Goal: Task Accomplishment & Management: Use online tool/utility

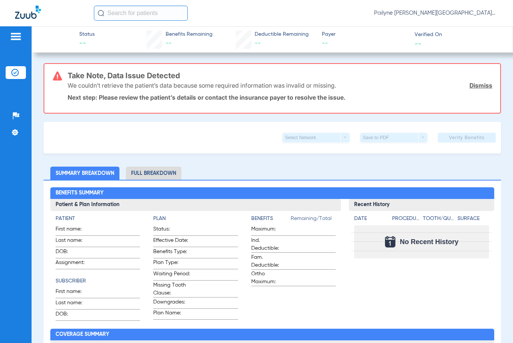
click at [11, 41] on img at bounding box center [16, 36] width 12 height 9
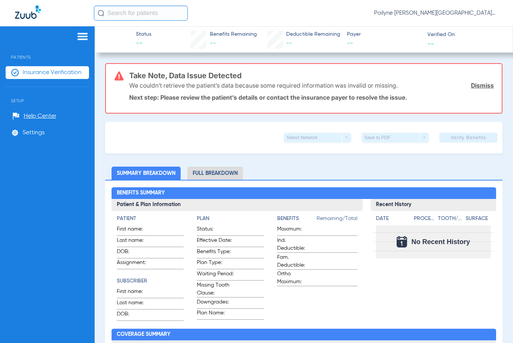
click at [33, 72] on span "Insurance Verification" at bounding box center [52, 73] width 59 height 8
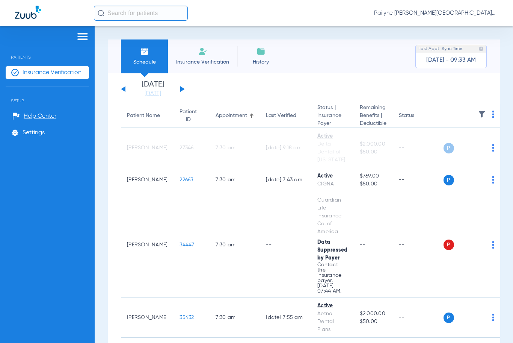
click at [499, 118] on th at bounding box center [472, 116] width 57 height 24
click at [494, 116] on img at bounding box center [493, 114] width 2 height 8
click at [473, 142] on span "Verify All" at bounding box center [469, 144] width 47 height 5
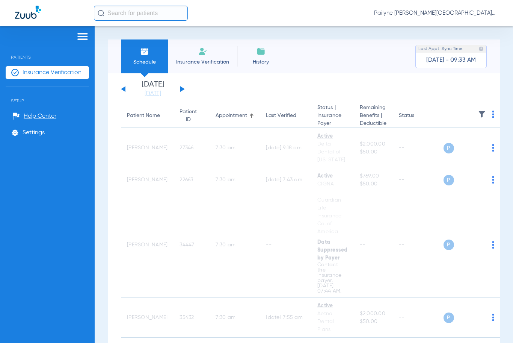
click at [183, 89] on button at bounding box center [182, 89] width 5 height 6
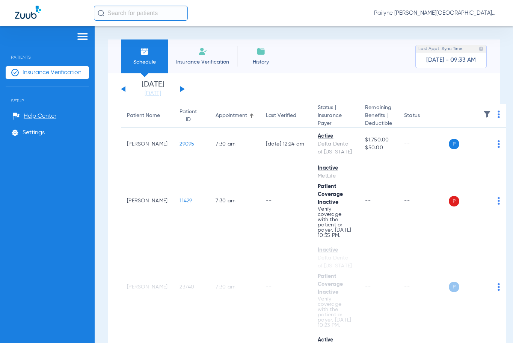
click at [498, 117] on img at bounding box center [499, 114] width 2 height 8
click at [479, 142] on span "Verify All" at bounding box center [470, 144] width 45 height 5
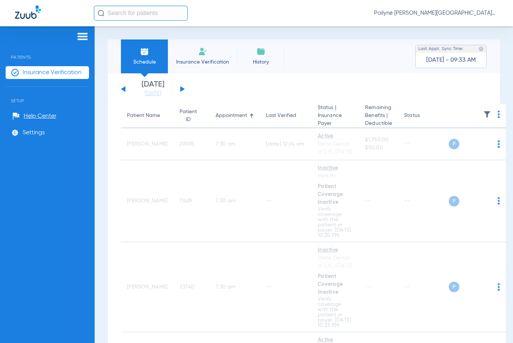
click at [181, 88] on button at bounding box center [182, 89] width 5 height 6
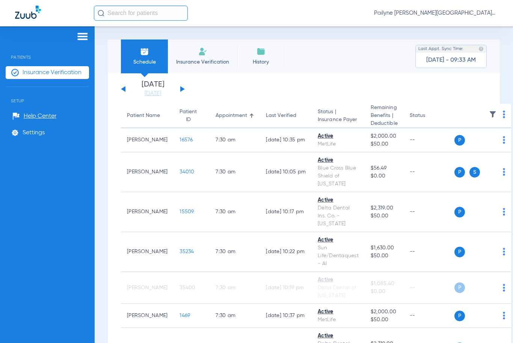
click at [503, 118] on img at bounding box center [504, 114] width 2 height 8
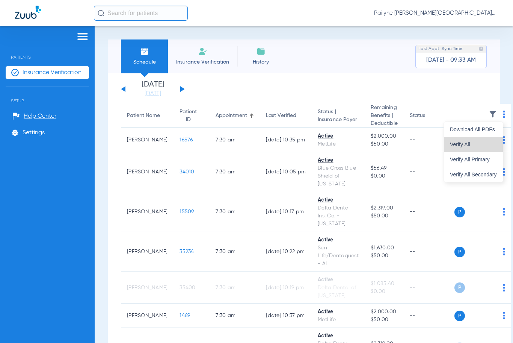
click at [478, 145] on span "Verify All" at bounding box center [473, 144] width 47 height 5
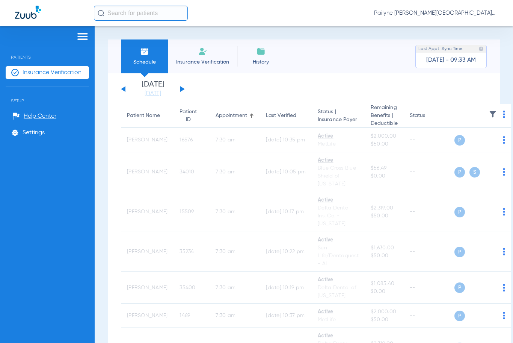
click at [183, 90] on button at bounding box center [182, 89] width 5 height 6
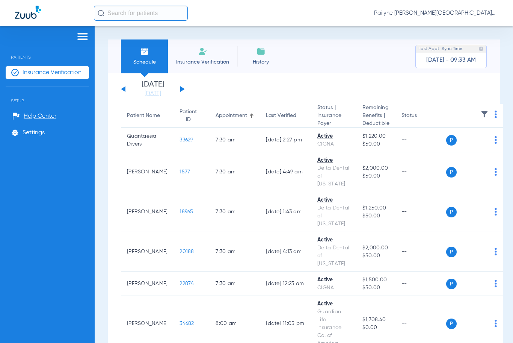
click at [495, 116] on img at bounding box center [496, 114] width 2 height 8
click at [476, 143] on span "Verify All" at bounding box center [466, 144] width 45 height 5
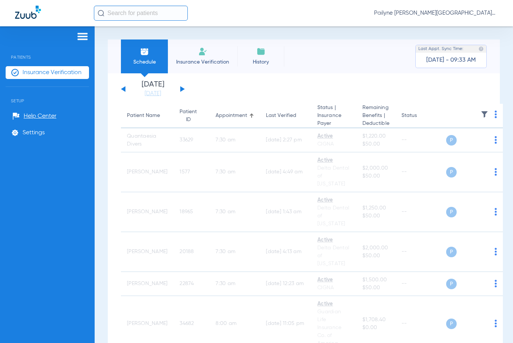
click at [183, 89] on button at bounding box center [182, 89] width 5 height 6
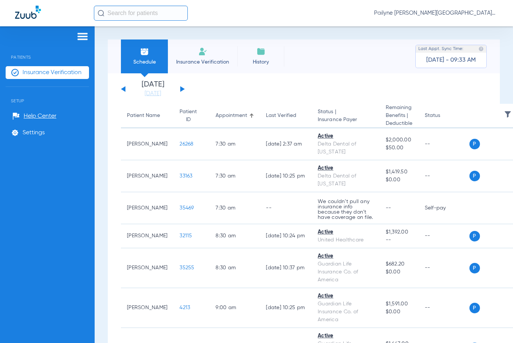
click at [513, 118] on img at bounding box center [519, 114] width 2 height 8
click at [472, 144] on span "Verify All" at bounding box center [466, 144] width 45 height 5
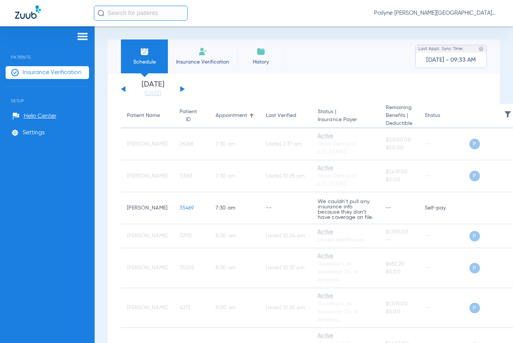
click at [493, 13] on span "Pailyne [PERSON_NAME][GEOGRAPHIC_DATA]" at bounding box center [436, 13] width 124 height 8
click at [469, 29] on span "Account Selection" at bounding box center [470, 26] width 42 height 5
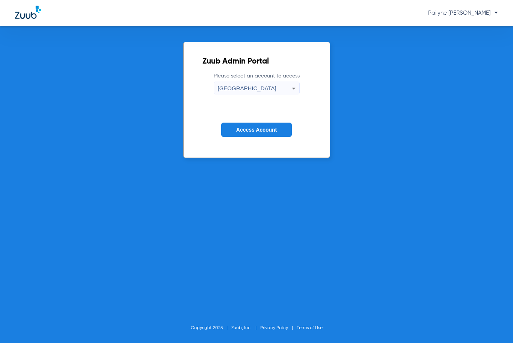
click at [261, 84] on div "[GEOGRAPHIC_DATA]" at bounding box center [255, 88] width 74 height 13
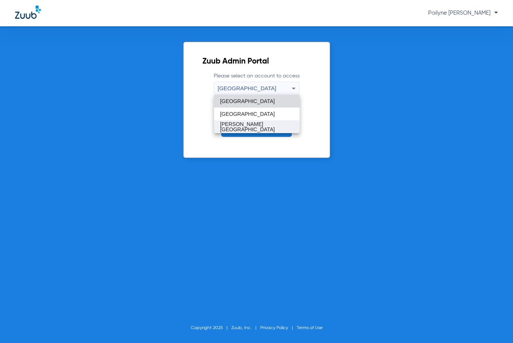
drag, startPoint x: 252, startPoint y: 114, endPoint x: 252, endPoint y: 125, distance: 11.3
click at [252, 125] on div "[GEOGRAPHIC_DATA][PERSON_NAME]" at bounding box center [257, 114] width 86 height 38
click at [252, 125] on mat-option "[PERSON_NAME][GEOGRAPHIC_DATA]" at bounding box center [257, 126] width 86 height 13
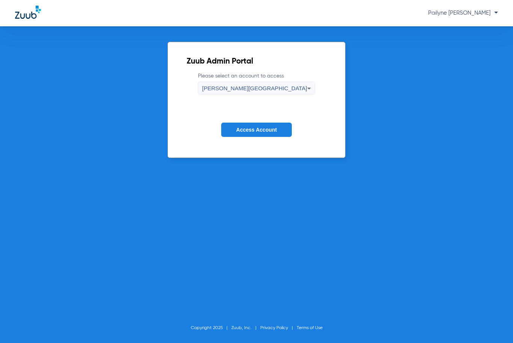
click at [252, 125] on button "Access Account" at bounding box center [256, 129] width 71 height 15
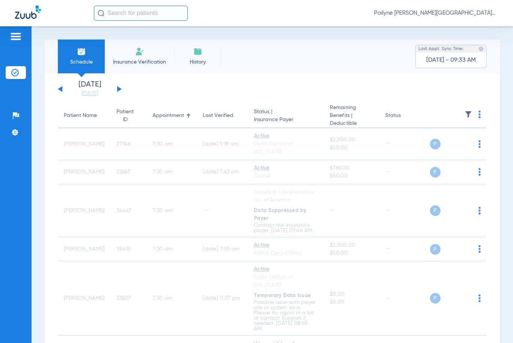
click at [117, 90] on button at bounding box center [119, 89] width 5 height 6
click at [116, 90] on div "[DATE] [DATE] [DATE] [DATE] [DATE] [DATE] [DATE] [DATE] [DATE] [DATE] [DATE] [D…" at bounding box center [90, 89] width 64 height 17
click at [118, 89] on button at bounding box center [119, 89] width 5 height 6
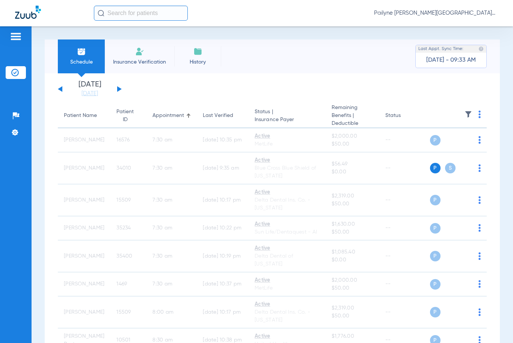
click at [119, 89] on button at bounding box center [119, 89] width 5 height 6
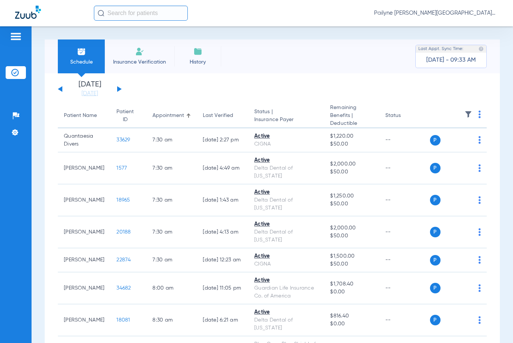
click at [479, 118] on img at bounding box center [480, 114] width 2 height 8
click at [428, 145] on span "Verify All" at bounding box center [445, 144] width 45 height 5
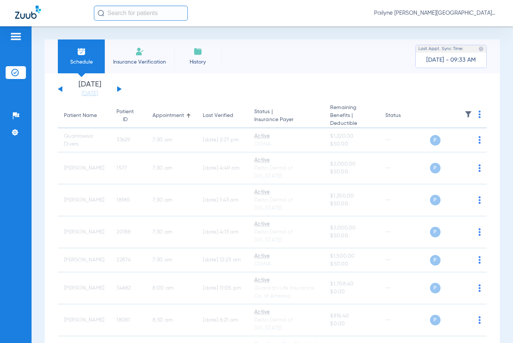
click at [119, 89] on button at bounding box center [119, 89] width 5 height 6
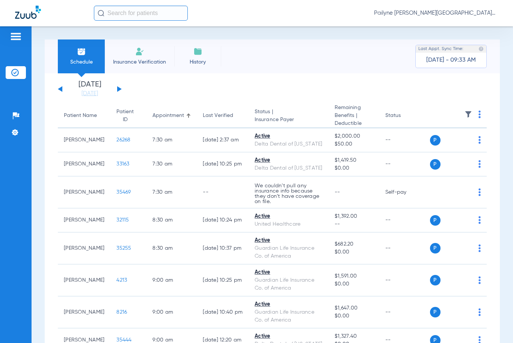
click at [479, 115] on img at bounding box center [480, 114] width 2 height 8
click at [446, 138] on button "Verify All" at bounding box center [445, 144] width 57 height 15
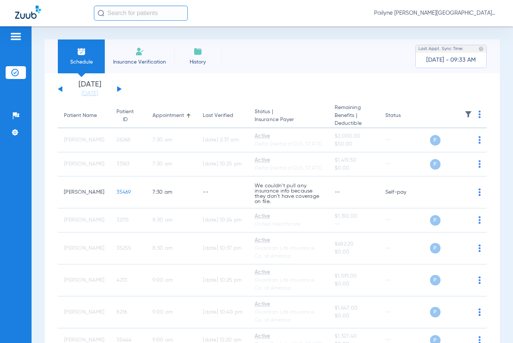
click at [481, 15] on span "Pailyne [PERSON_NAME][GEOGRAPHIC_DATA]" at bounding box center [436, 13] width 124 height 8
click at [473, 32] on button "Account Selection" at bounding box center [470, 26] width 54 height 15
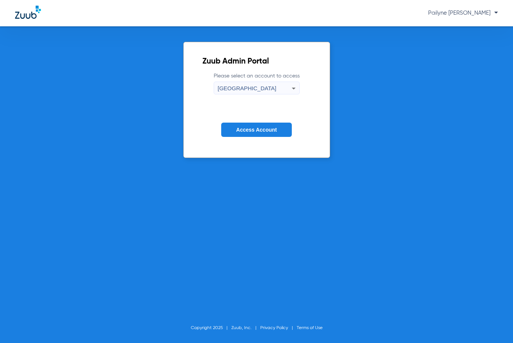
click at [253, 88] on span "[GEOGRAPHIC_DATA]" at bounding box center [247, 88] width 59 height 6
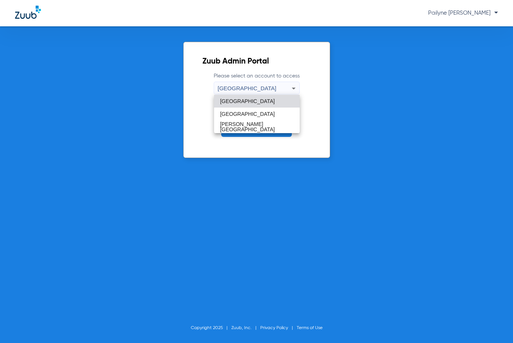
click at [245, 114] on span "[GEOGRAPHIC_DATA]" at bounding box center [247, 113] width 55 height 5
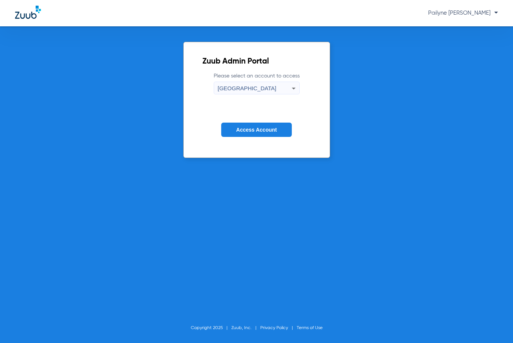
click at [243, 129] on span "Access Account" at bounding box center [256, 130] width 41 height 6
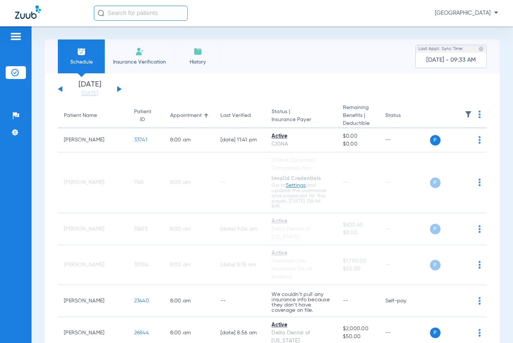
click at [120, 91] on div "[DATE] [DATE] [DATE] [DATE] [DATE] [DATE] [DATE] [DATE] [DATE] [DATE] [DATE] [D…" at bounding box center [90, 89] width 64 height 17
click at [121, 88] on div "[DATE] [DATE] [DATE] [DATE] [DATE] [DATE] [DATE] [DATE] [DATE] [DATE] [DATE] [D…" at bounding box center [90, 89] width 64 height 17
click at [118, 88] on button at bounding box center [119, 89] width 5 height 6
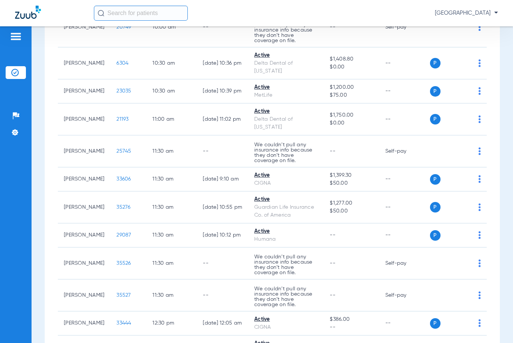
scroll to position [374, 0]
